Goal: Find specific page/section: Find specific page/section

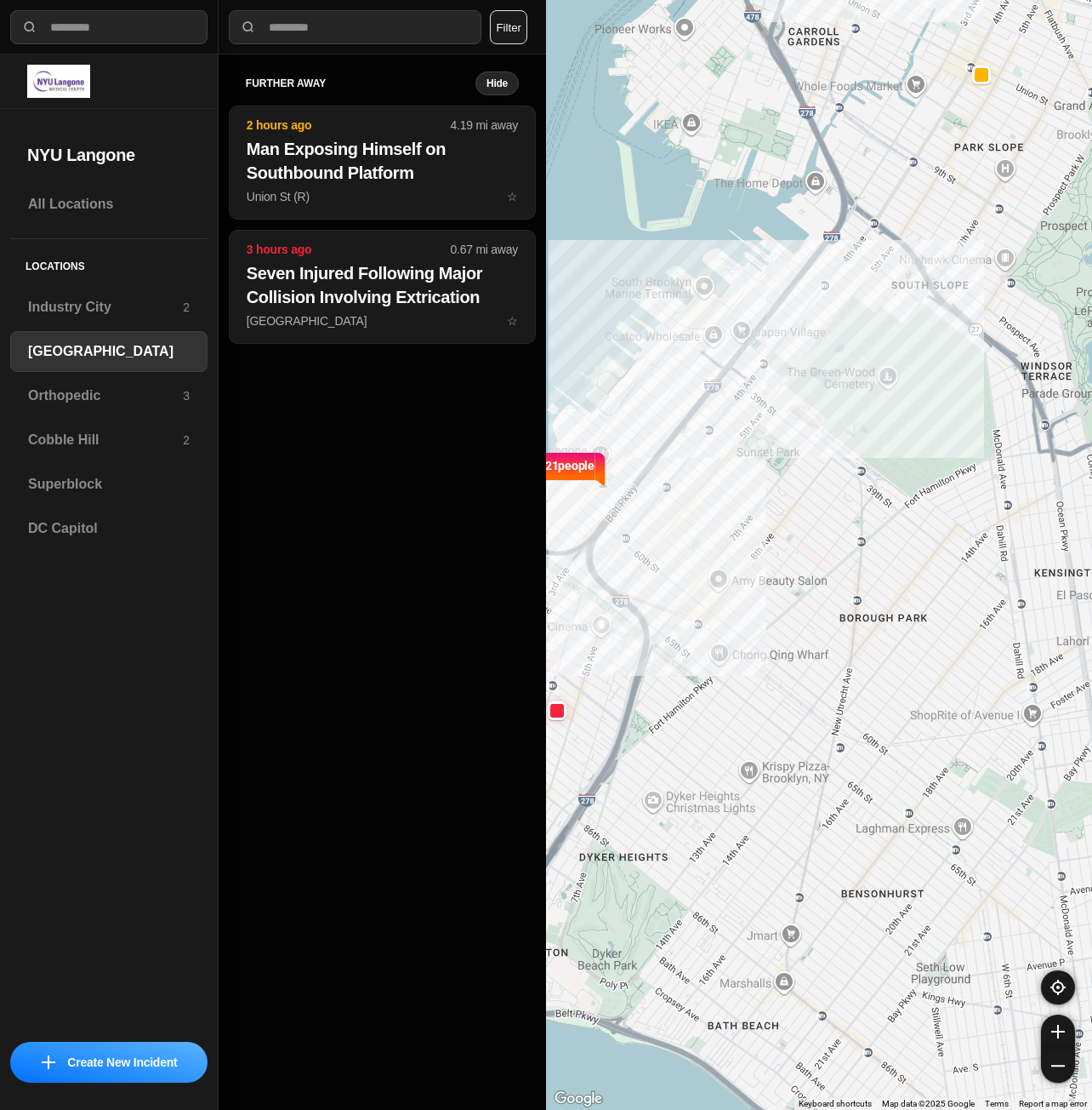
select select "*"
click at [96, 496] on div "Superblock" at bounding box center [109, 484] width 198 height 41
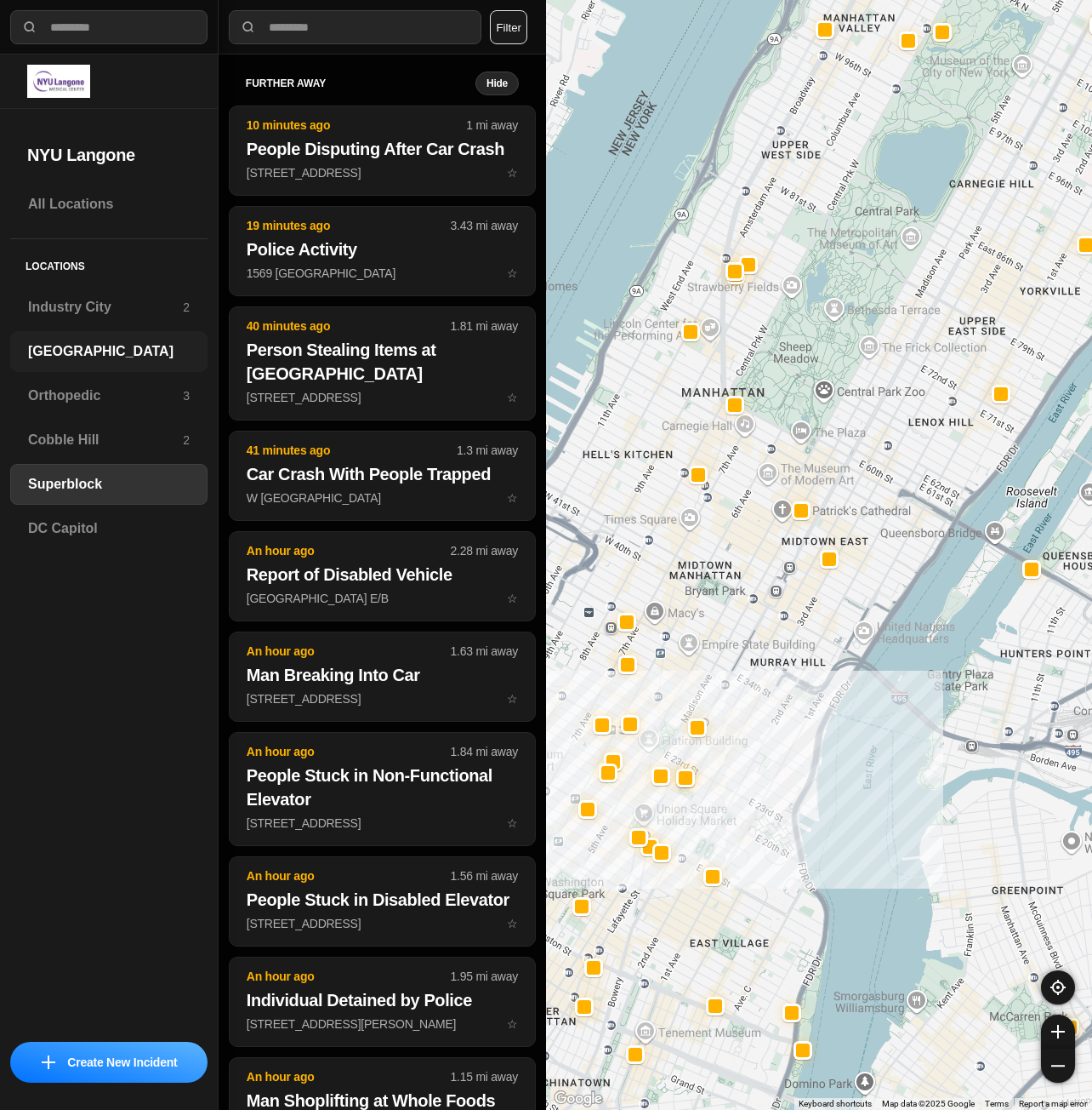
click at [61, 352] on h3 "[GEOGRAPHIC_DATA]" at bounding box center [109, 351] width 161 height 20
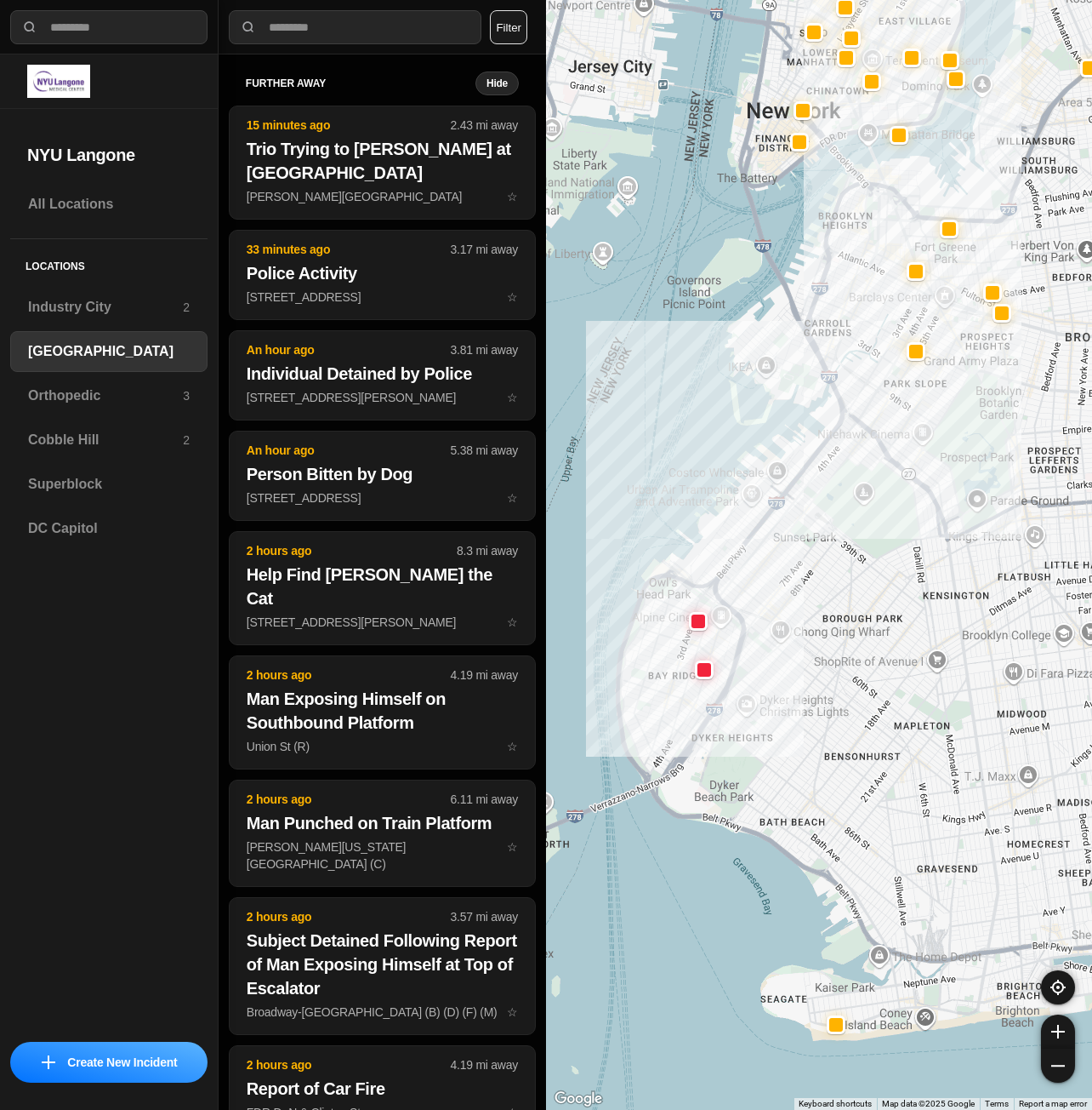
drag, startPoint x: 739, startPoint y: 669, endPoint x: 795, endPoint y: 660, distance: 56.7
click at [795, 660] on div at bounding box center [820, 555] width 546 height 1110
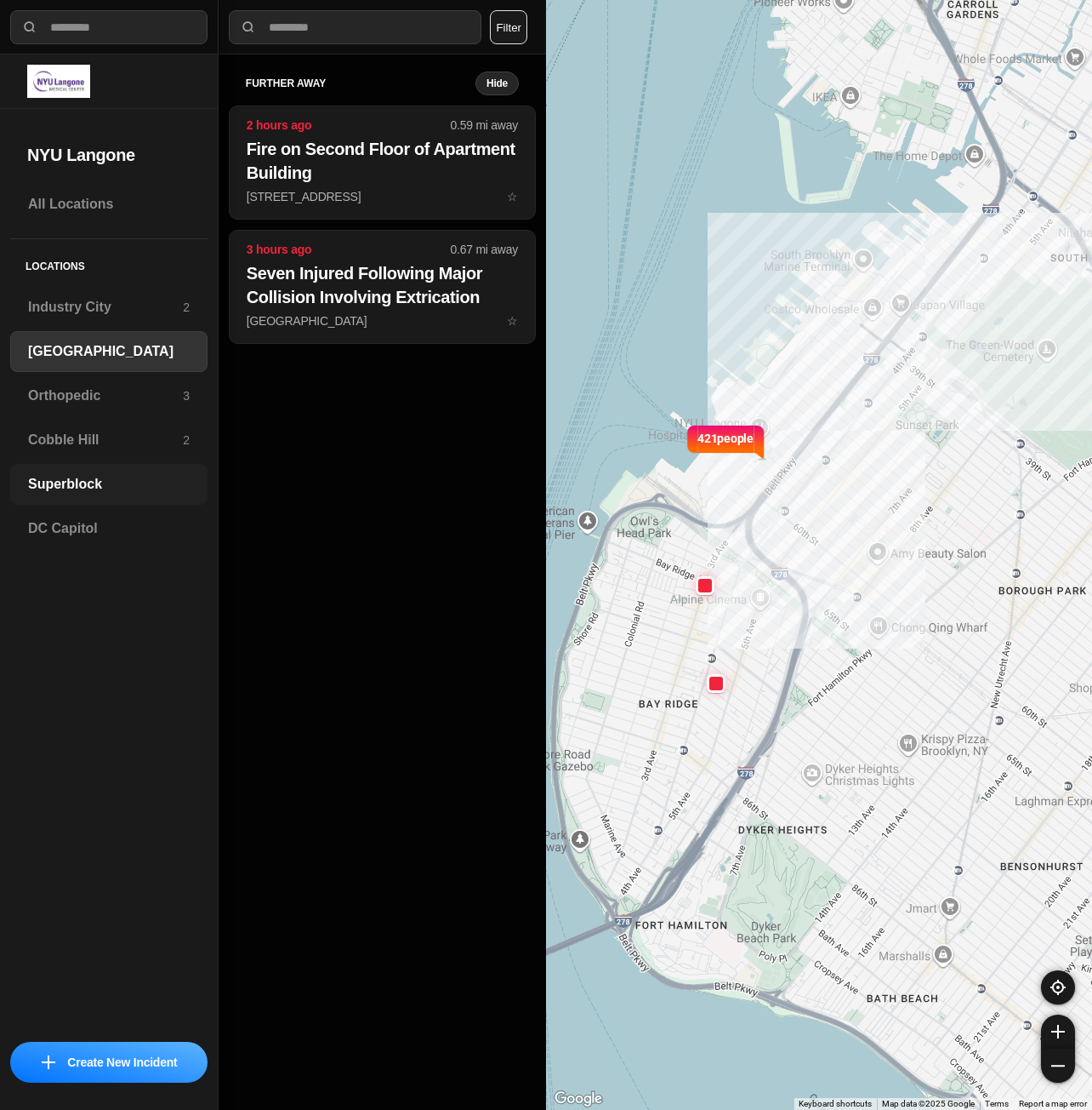
click at [93, 485] on h3 "Superblock" at bounding box center [109, 484] width 161 height 20
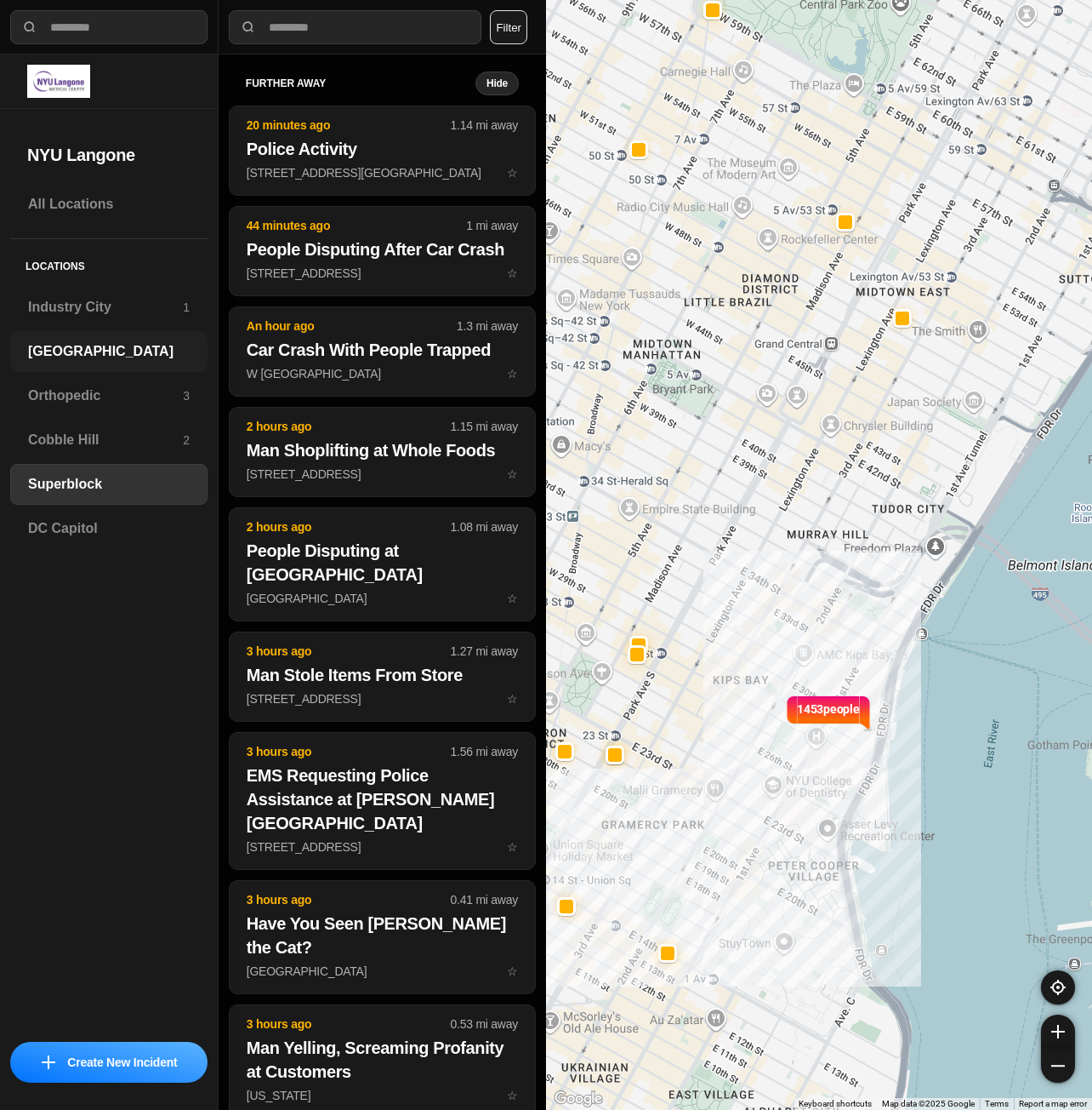
click at [90, 339] on div "[GEOGRAPHIC_DATA]" at bounding box center [109, 351] width 198 height 41
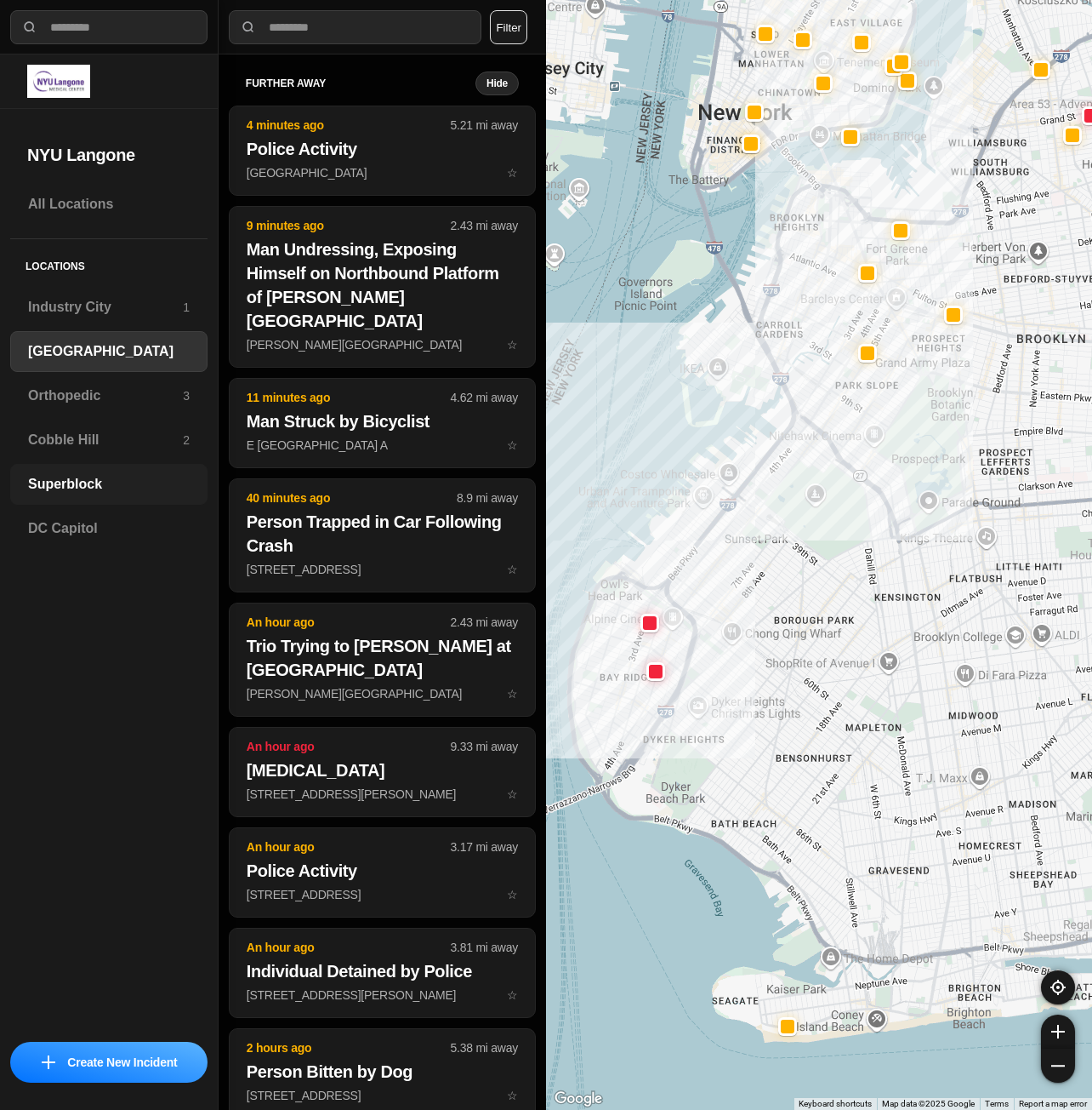
click at [73, 475] on h3 "Superblock" at bounding box center [109, 484] width 161 height 20
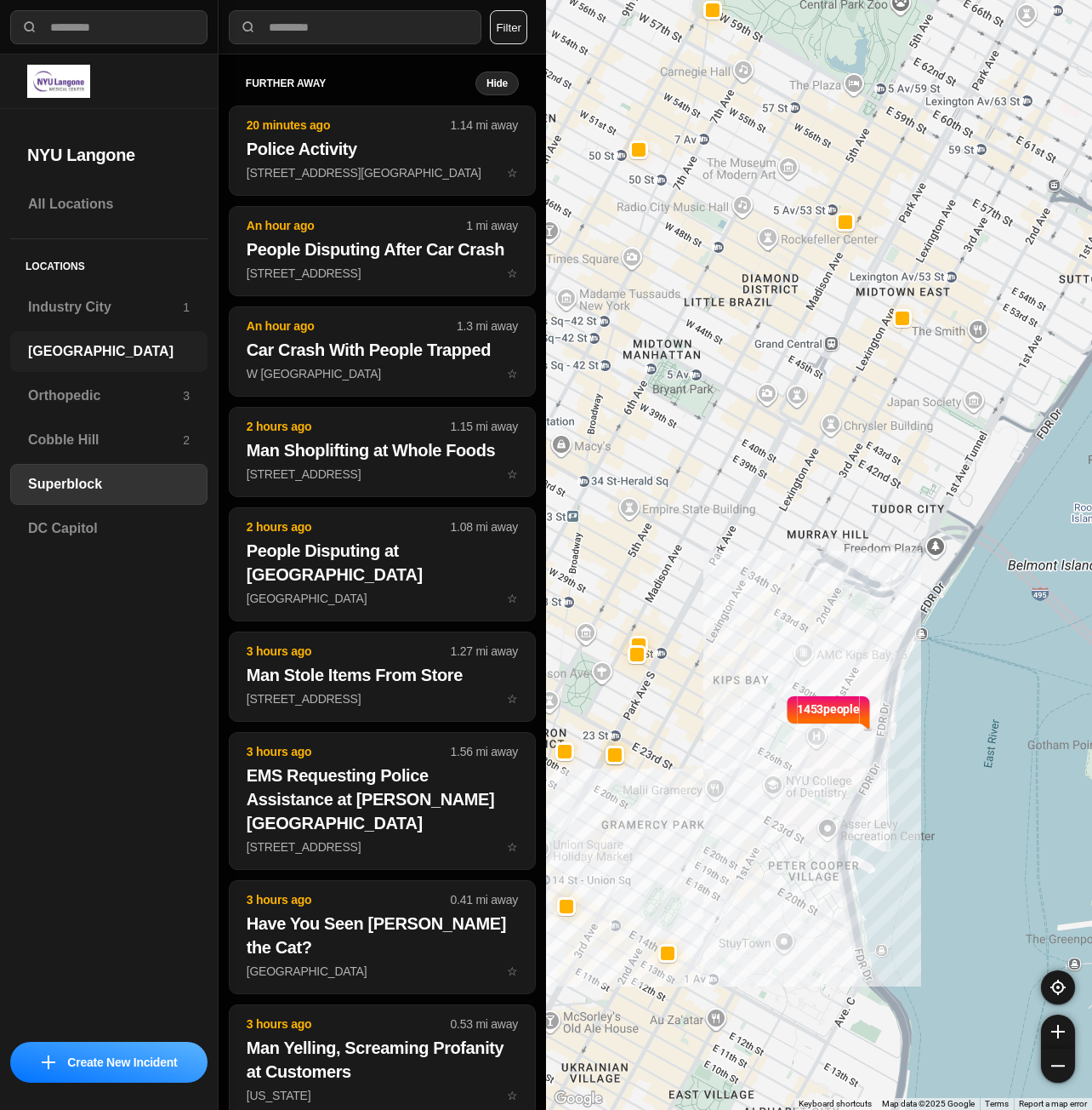
click at [113, 356] on h3 "[GEOGRAPHIC_DATA]" at bounding box center [109, 351] width 161 height 20
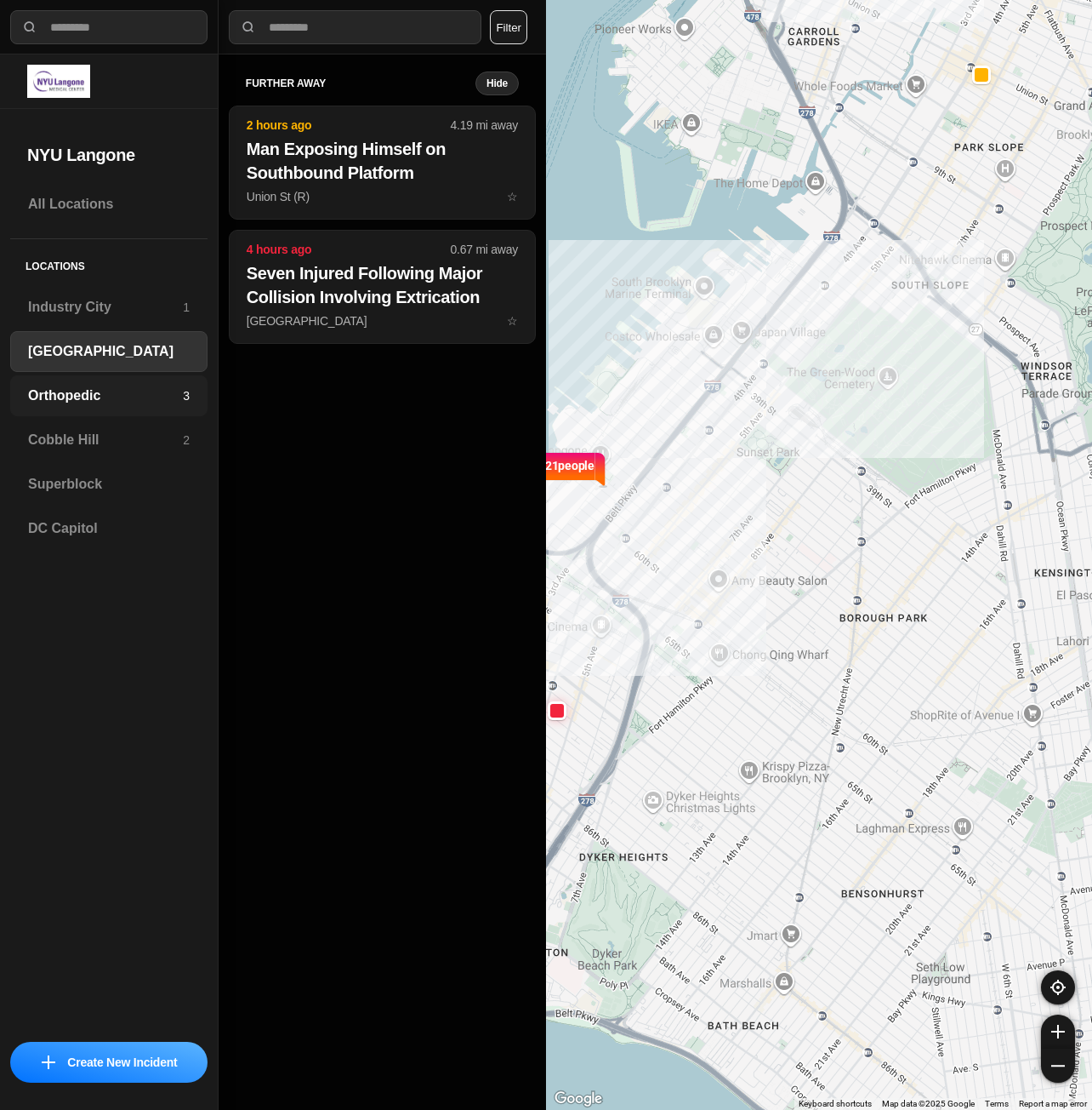
click at [83, 405] on h3 "Orthopedic" at bounding box center [106, 395] width 155 height 20
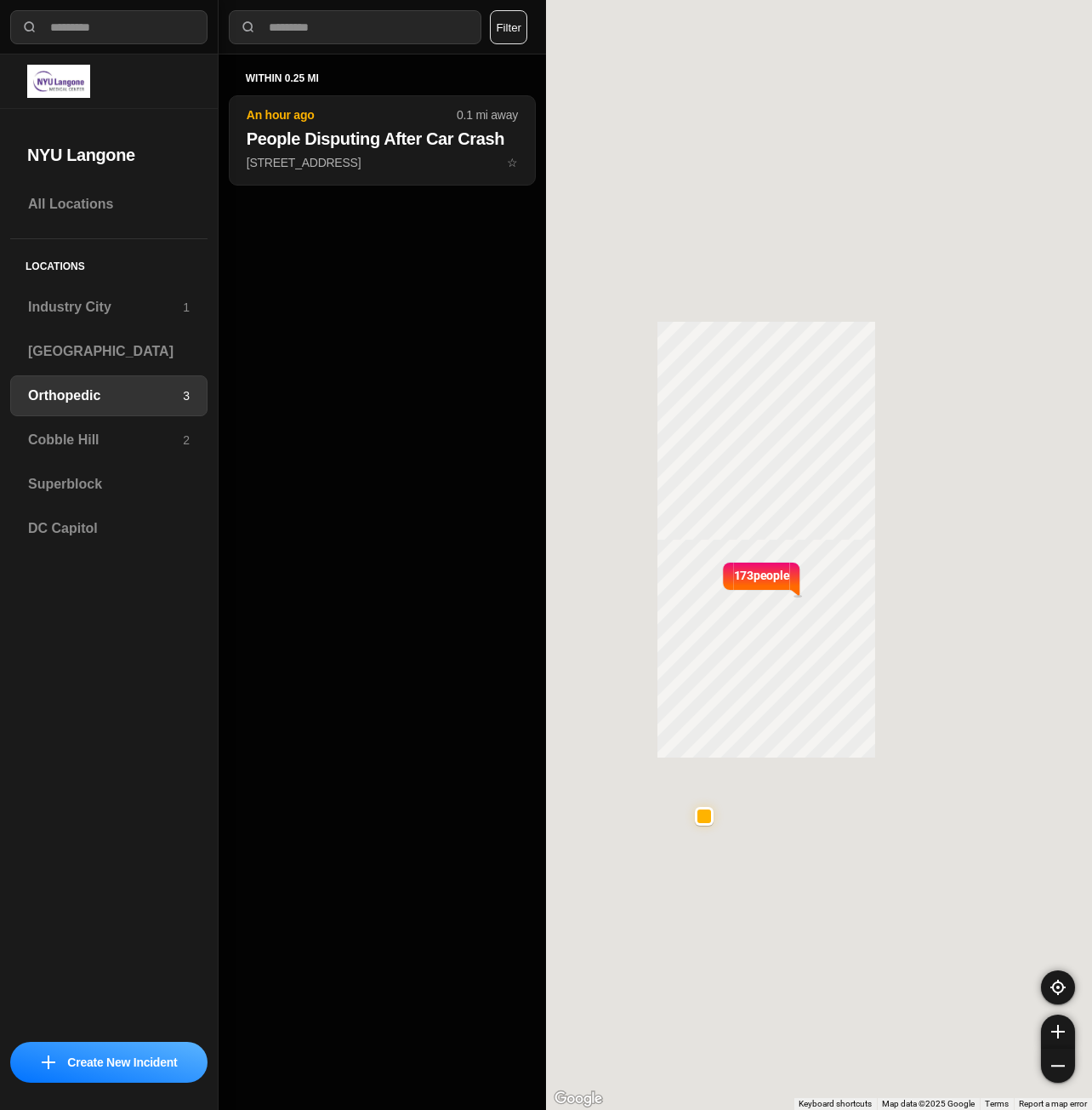
click at [83, 405] on h3 "Orthopedic" at bounding box center [106, 395] width 155 height 20
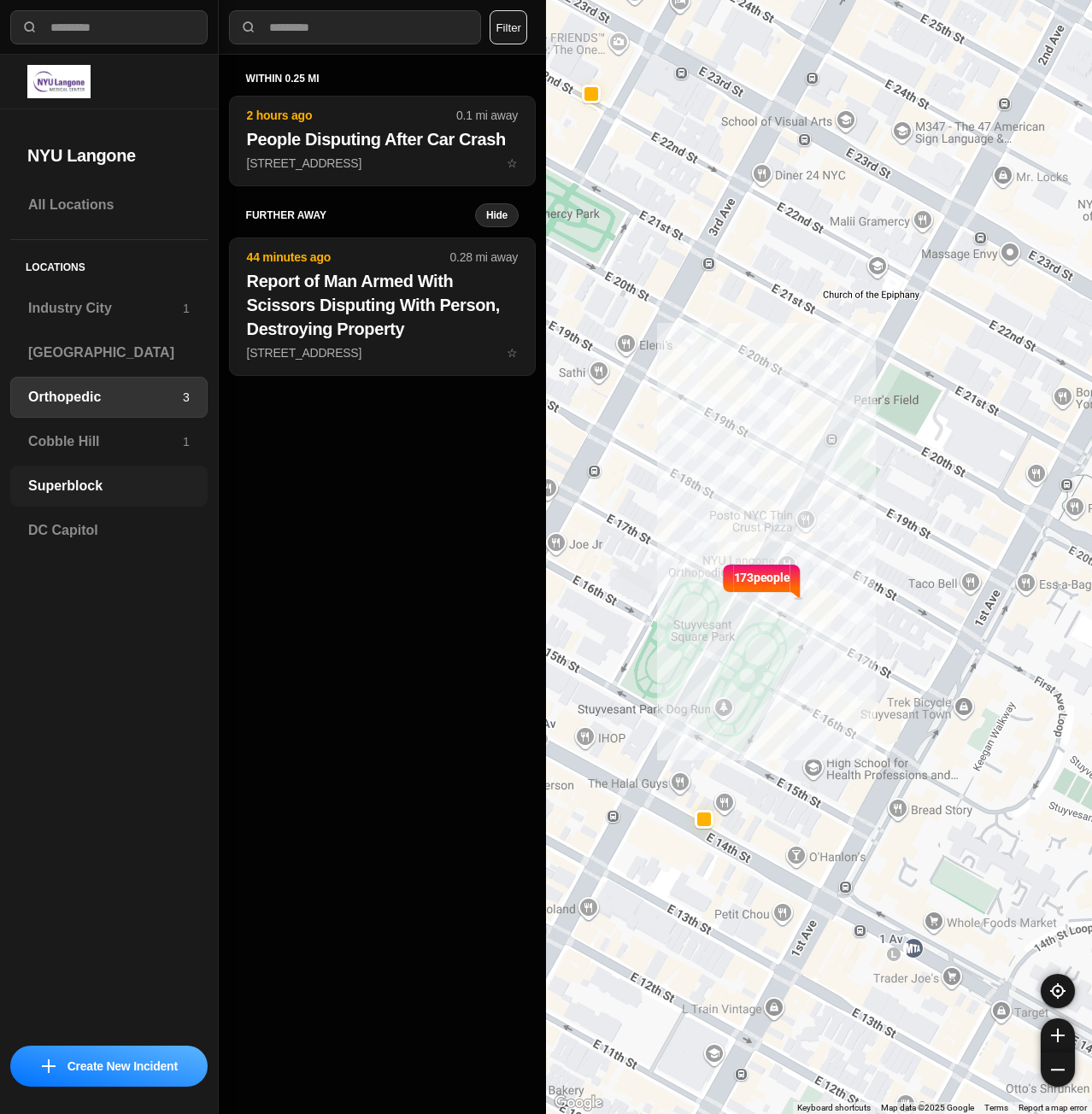
click at [99, 489] on h3 "Superblock" at bounding box center [109, 485] width 161 height 20
